Goal: Transaction & Acquisition: Purchase product/service

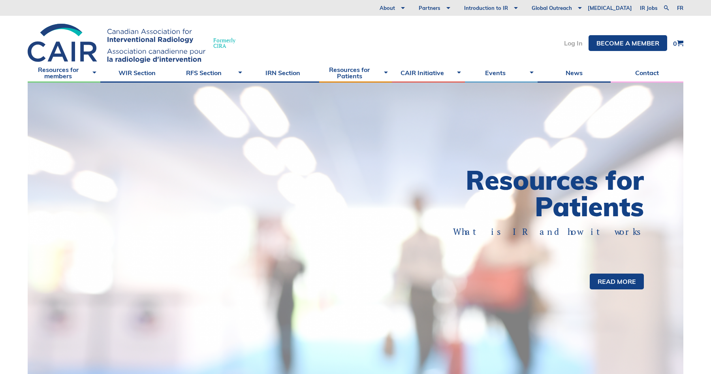
click at [568, 46] on link "Log In" at bounding box center [573, 43] width 19 height 6
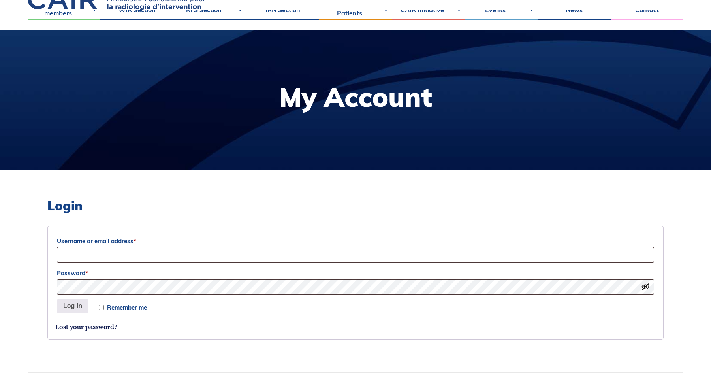
scroll to position [57, 0]
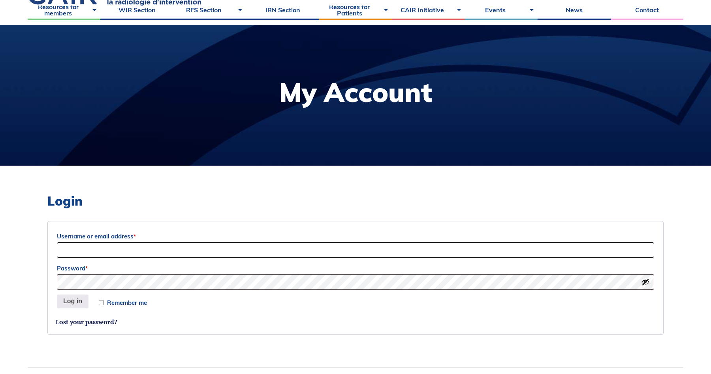
click at [163, 248] on input "Username or email address *" at bounding box center [355, 249] width 597 height 15
type input "accorsif32@gmail.com"
click at [76, 301] on button "Log in" at bounding box center [73, 301] width 32 height 14
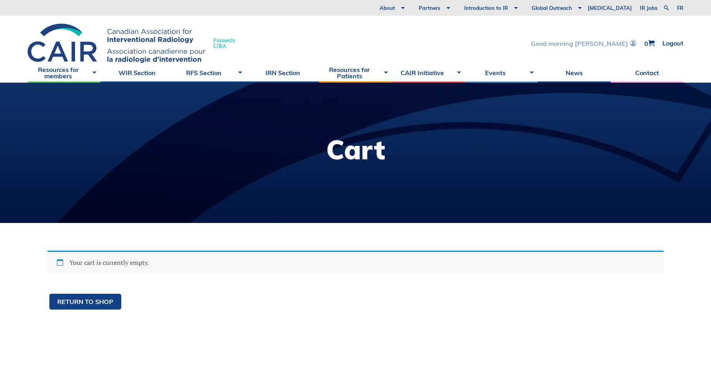
click at [614, 42] on link "Good morning [PERSON_NAME]" at bounding box center [583, 43] width 105 height 7
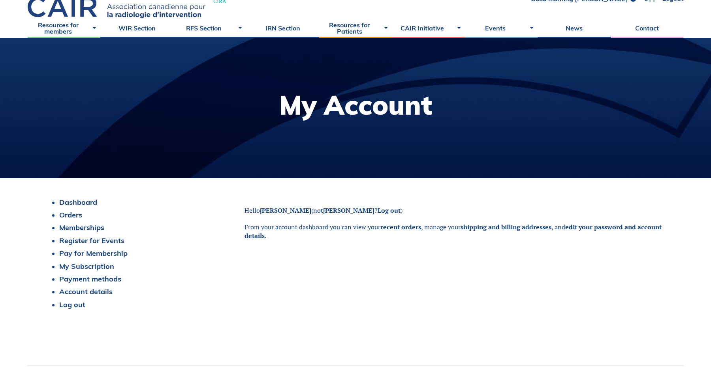
scroll to position [49, 0]
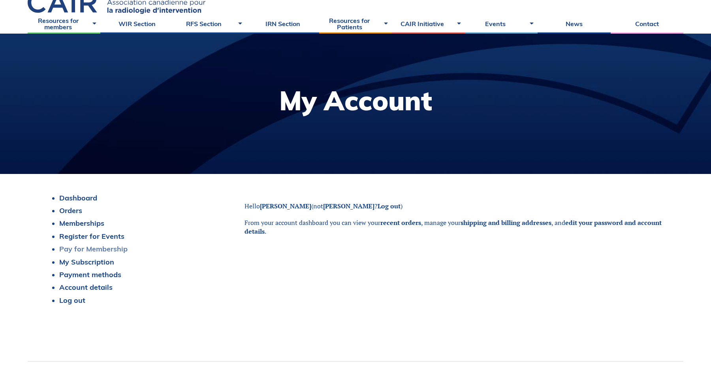
click at [86, 251] on link "Pay for Membership" at bounding box center [93, 248] width 68 height 9
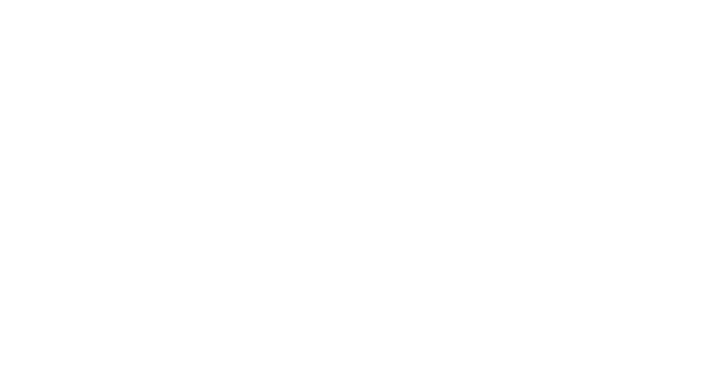
select select "ON"
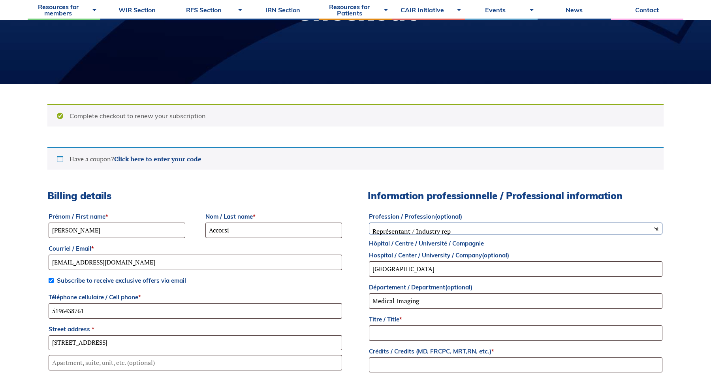
scroll to position [146, 0]
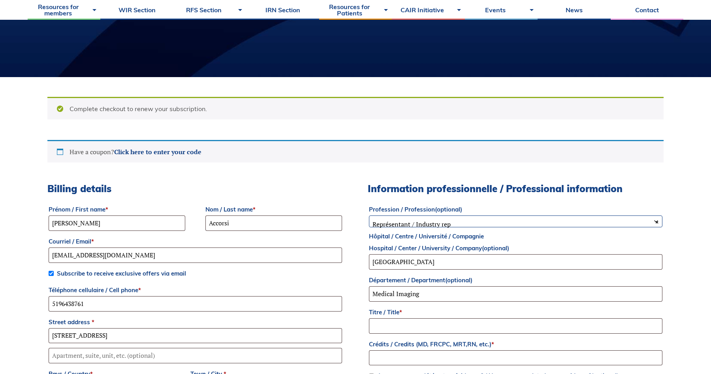
click at [692, 228] on div at bounding box center [355, 228] width 711 height 0
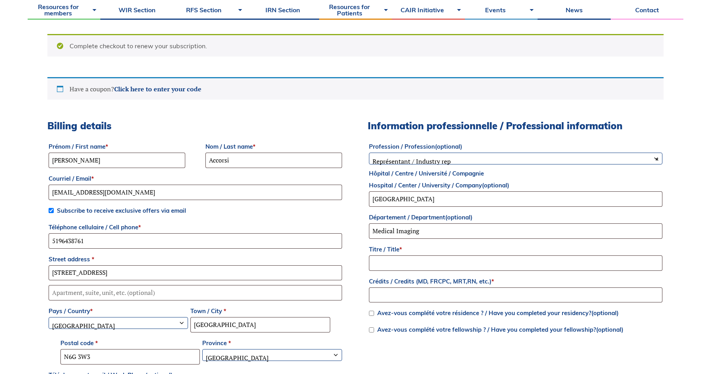
scroll to position [208, 0]
click at [395, 170] on span "× Représentant / Industry rep" at bounding box center [515, 161] width 293 height 17
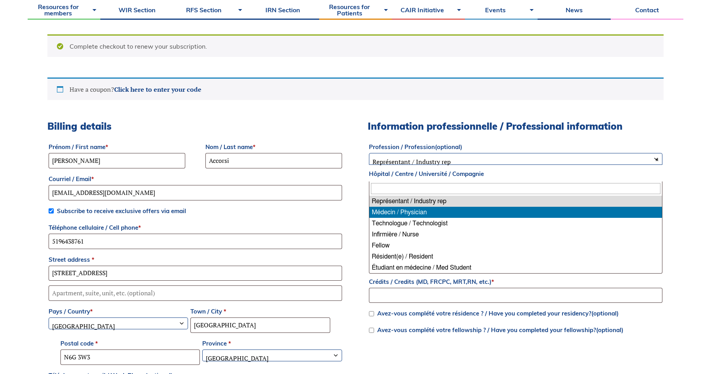
select select "physician"
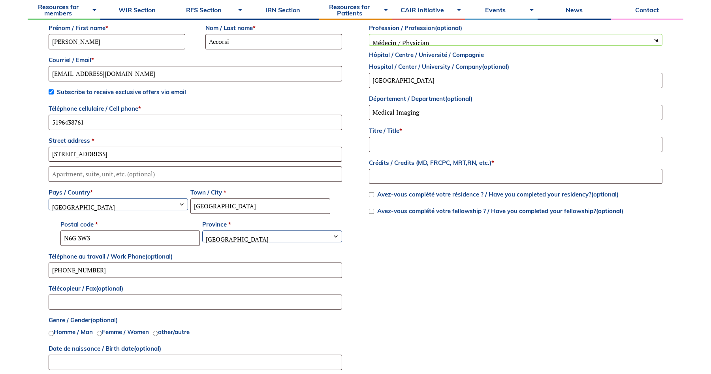
scroll to position [333, 0]
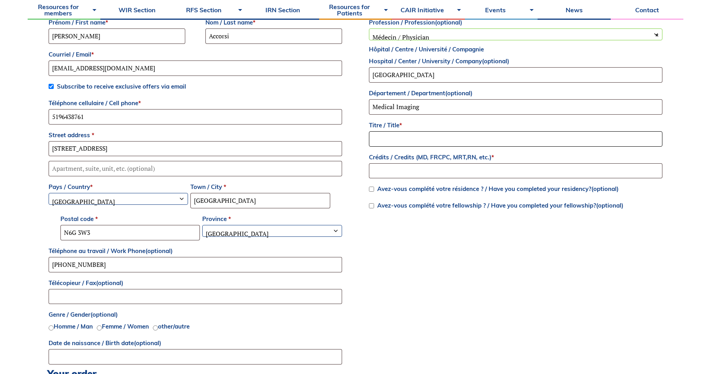
click at [405, 147] on input "Titre / Title *" at bounding box center [515, 138] width 293 height 15
type input "D"
type input "Dr."
click at [413, 179] on input "Crédits / Credits (MD, FRCPC, MRT,RN, etc.) *" at bounding box center [515, 170] width 293 height 15
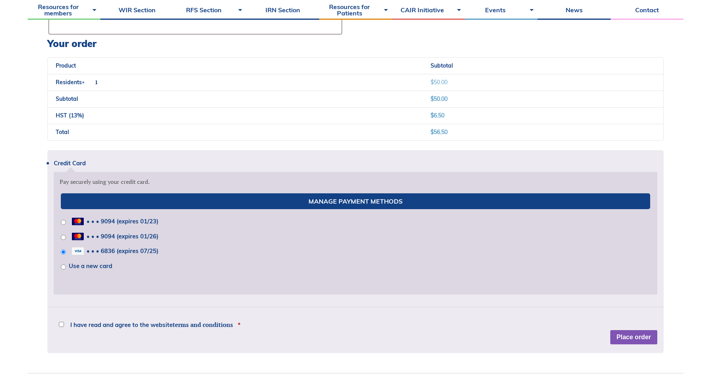
scroll to position [666, 0]
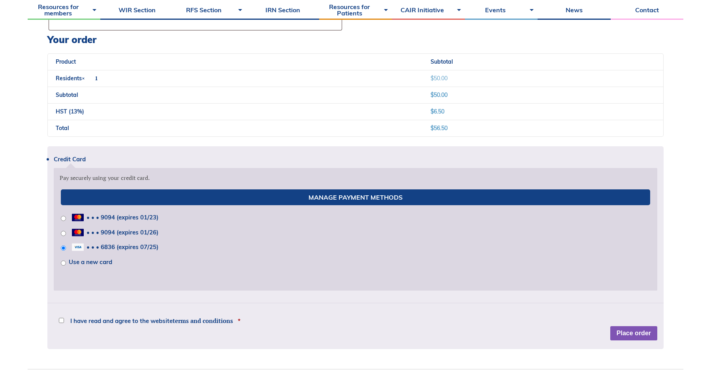
type input "MD, FRCPC"
click at [65, 265] on input "Use a new card" at bounding box center [63, 262] width 5 height 5
radio input "true"
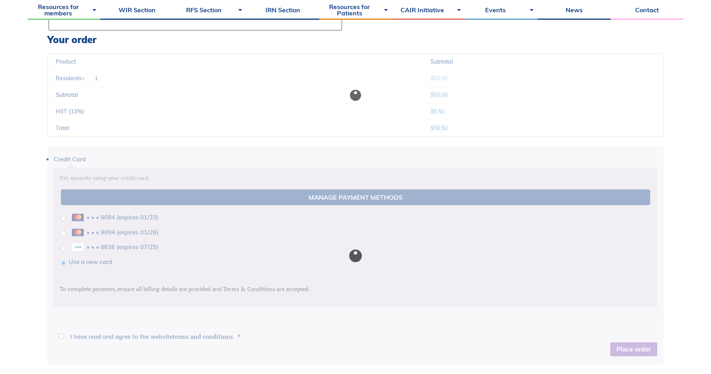
click at [65, 283] on div at bounding box center [355, 255] width 616 height 218
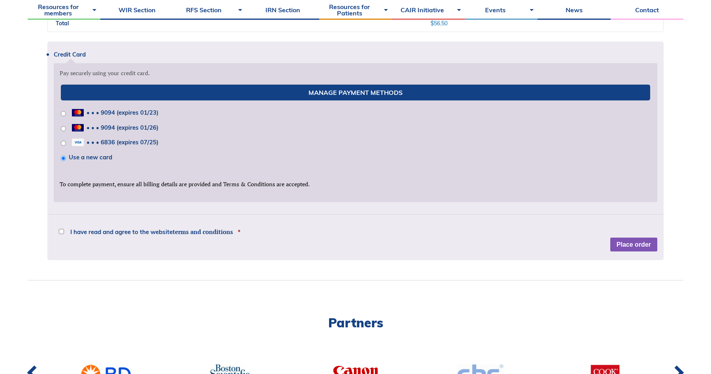
scroll to position [774, 0]
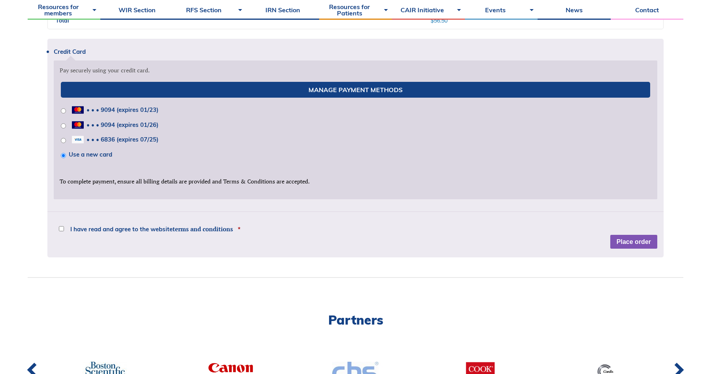
click at [63, 231] on input "I have read and agree to the website terms and conditions *" at bounding box center [61, 228] width 5 height 5
checkbox input "true"
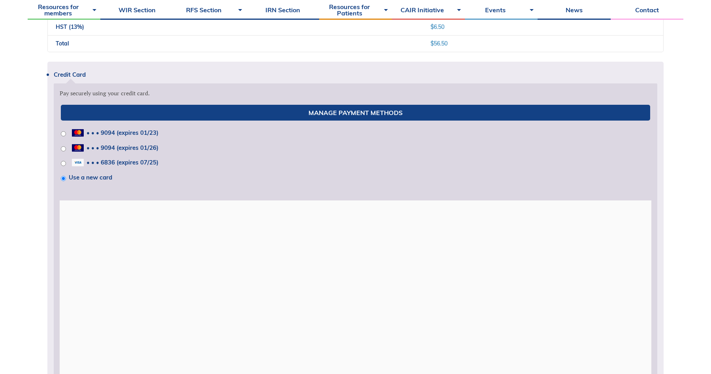
scroll to position [759, 0]
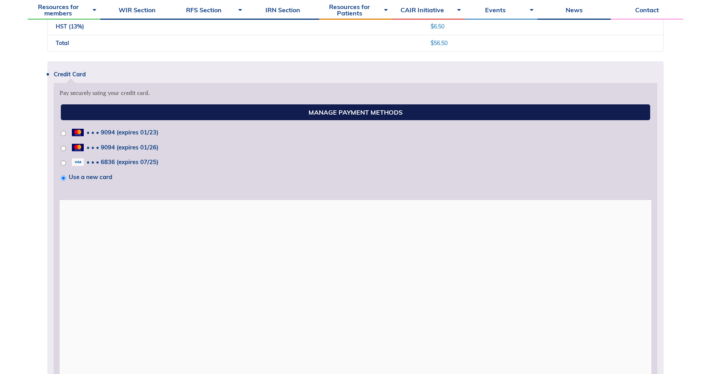
click at [348, 120] on link "Manage Payment Methods" at bounding box center [356, 112] width 590 height 16
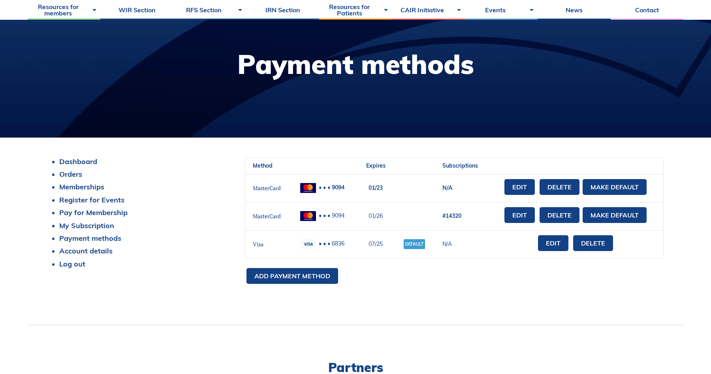
scroll to position [86, 0]
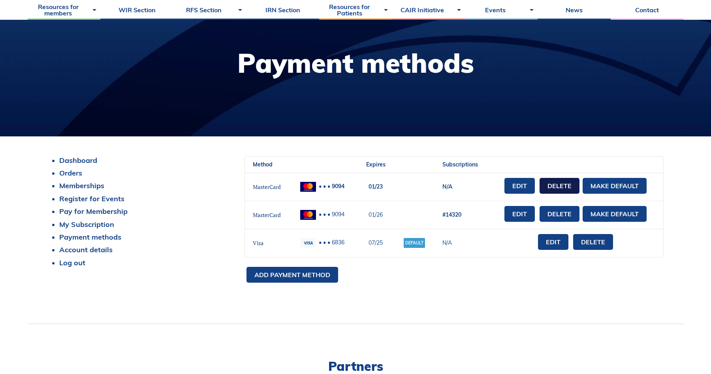
click at [561, 185] on link "Delete" at bounding box center [560, 186] width 40 height 16
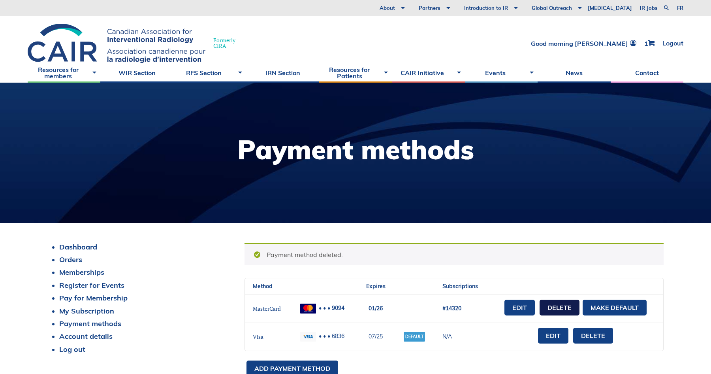
click at [553, 310] on link "Delete" at bounding box center [560, 307] width 40 height 16
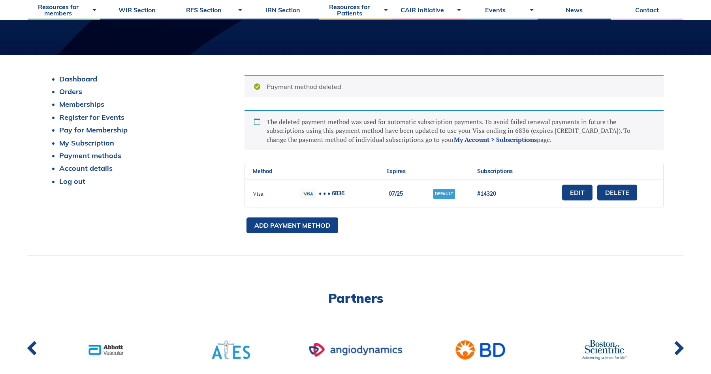
scroll to position [170, 0]
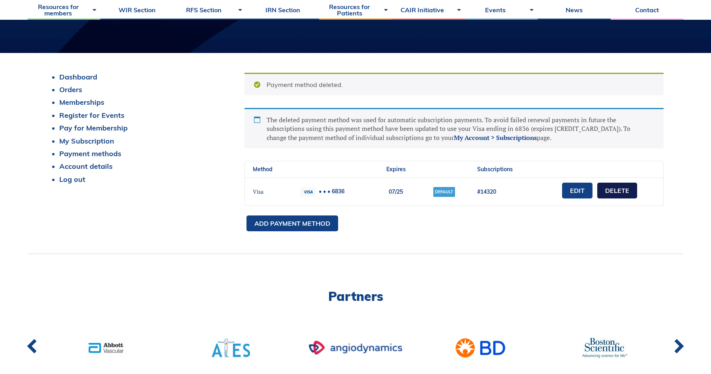
click at [618, 188] on link "Delete" at bounding box center [617, 190] width 40 height 16
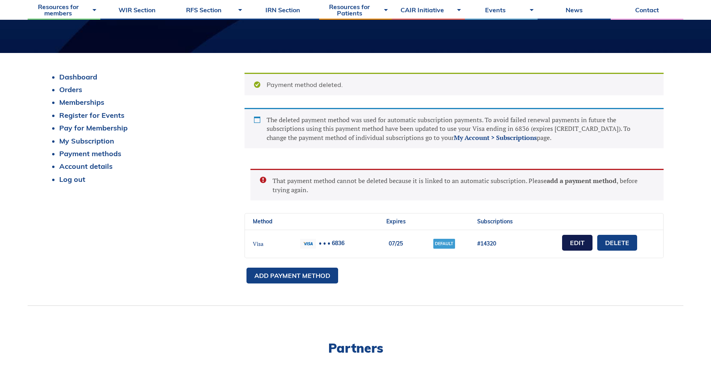
click at [565, 239] on link "Edit" at bounding box center [577, 243] width 30 height 16
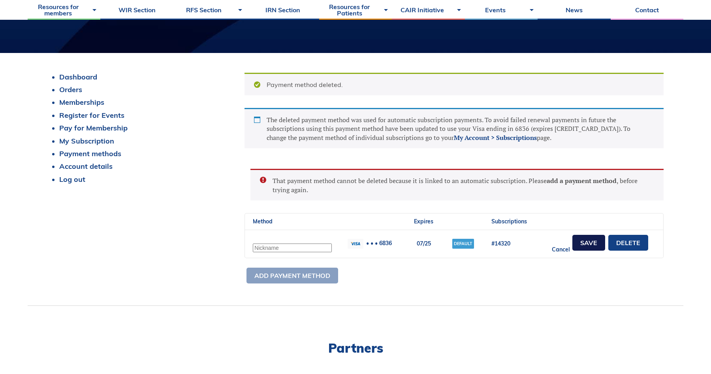
click at [587, 241] on link "Save" at bounding box center [588, 243] width 33 height 16
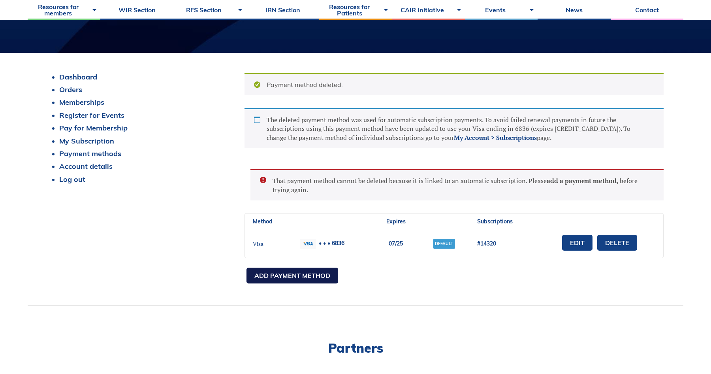
click at [306, 281] on link "Add payment method" at bounding box center [292, 275] width 92 height 16
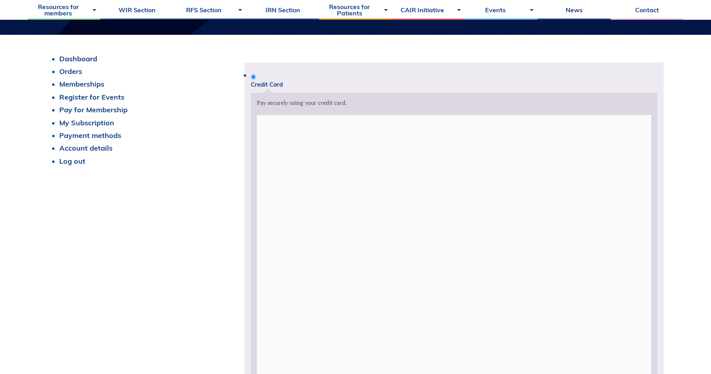
scroll to position [229, 0]
